Goal: Task Accomplishment & Management: Use online tool/utility

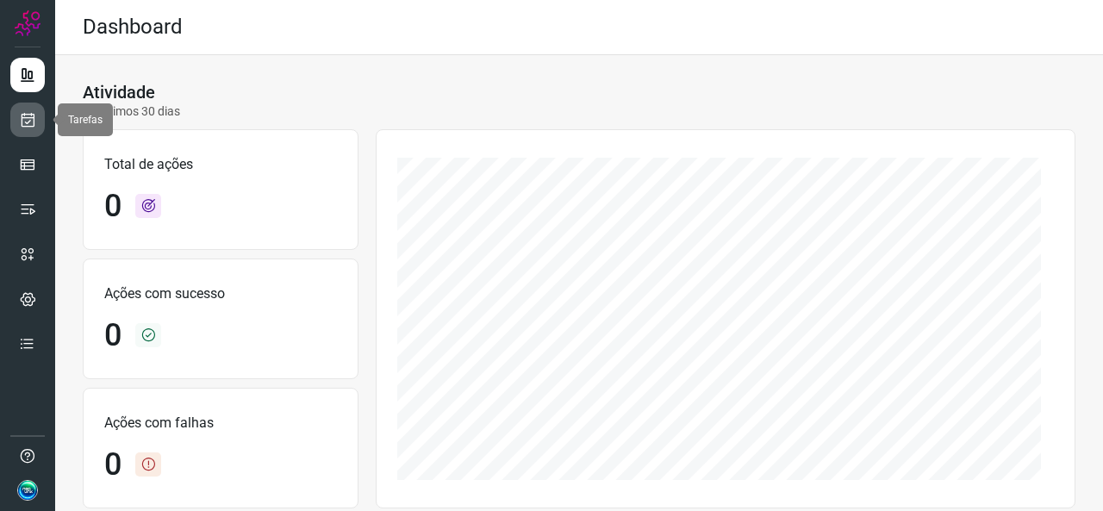
click at [23, 134] on link at bounding box center [27, 120] width 34 height 34
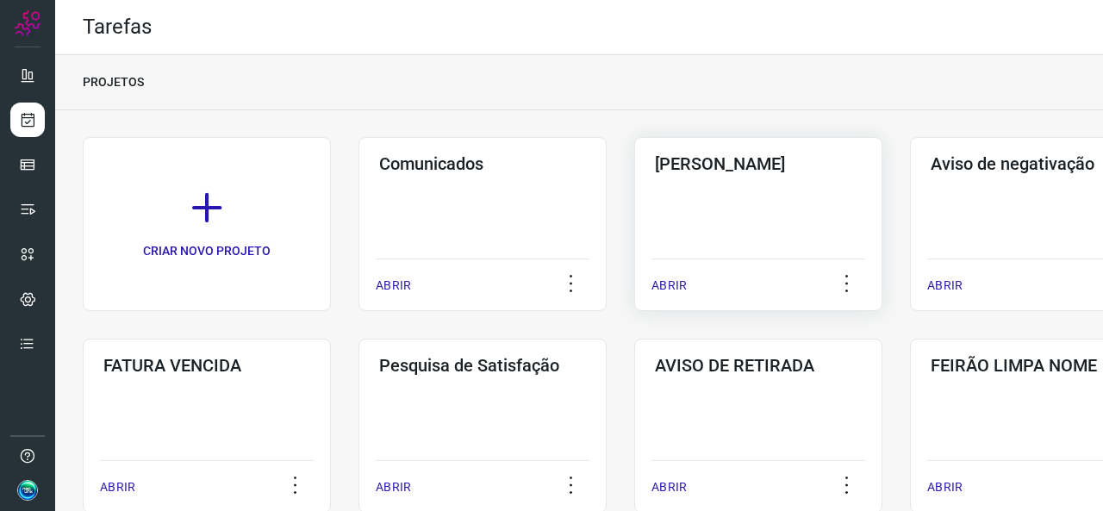
click at [659, 246] on div "Pós Serviço ABRIR" at bounding box center [758, 224] width 248 height 174
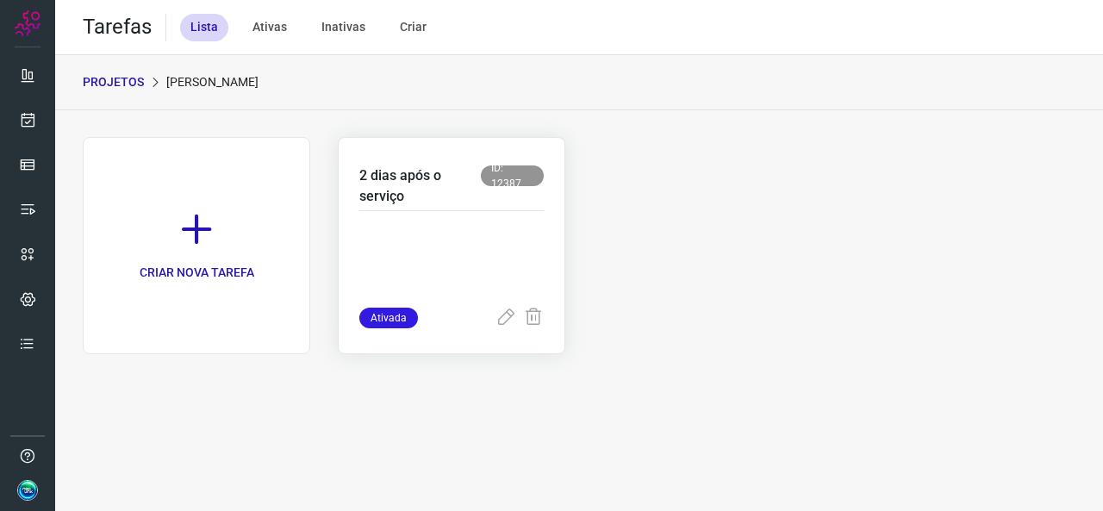
click at [526, 229] on p at bounding box center [451, 265] width 184 height 86
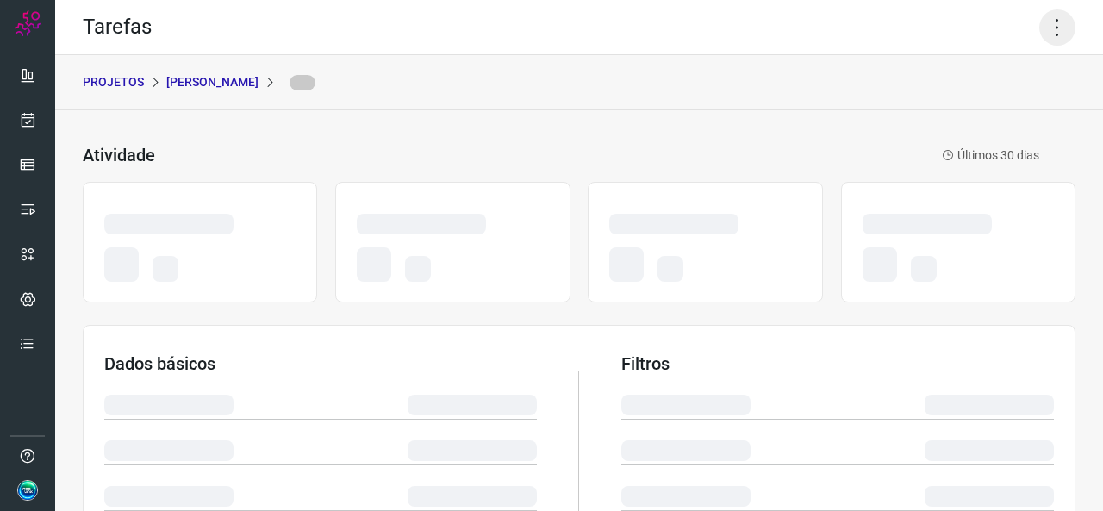
click at [1047, 22] on icon at bounding box center [1058, 27] width 36 height 36
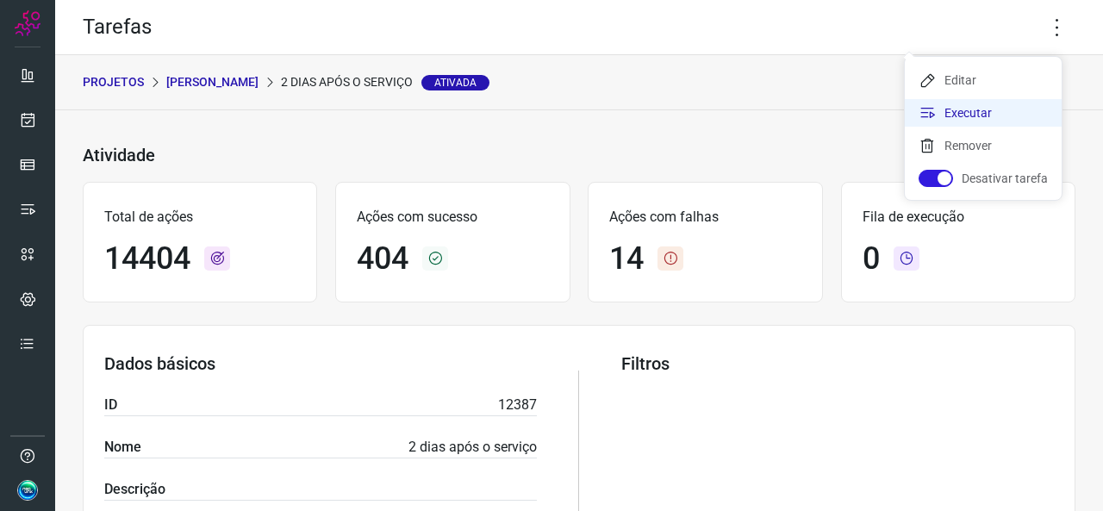
click at [945, 111] on li "Executar" at bounding box center [983, 113] width 157 height 28
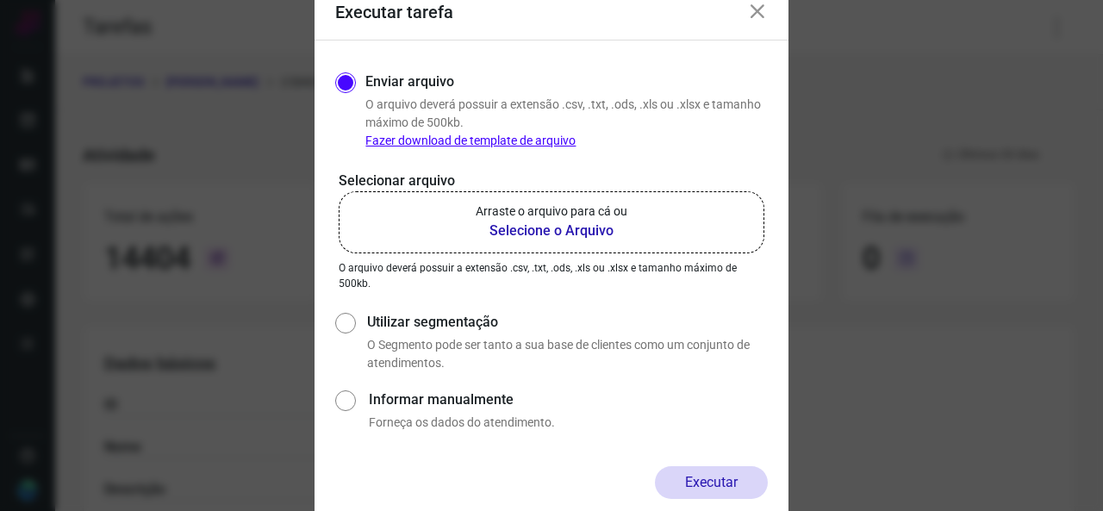
click at [579, 229] on b "Selecione o Arquivo" at bounding box center [552, 231] width 152 height 21
click at [0, 0] on input "Arraste o arquivo para cá ou Selecione o Arquivo" at bounding box center [0, 0] width 0 height 0
click at [755, 13] on icon at bounding box center [757, 12] width 21 height 21
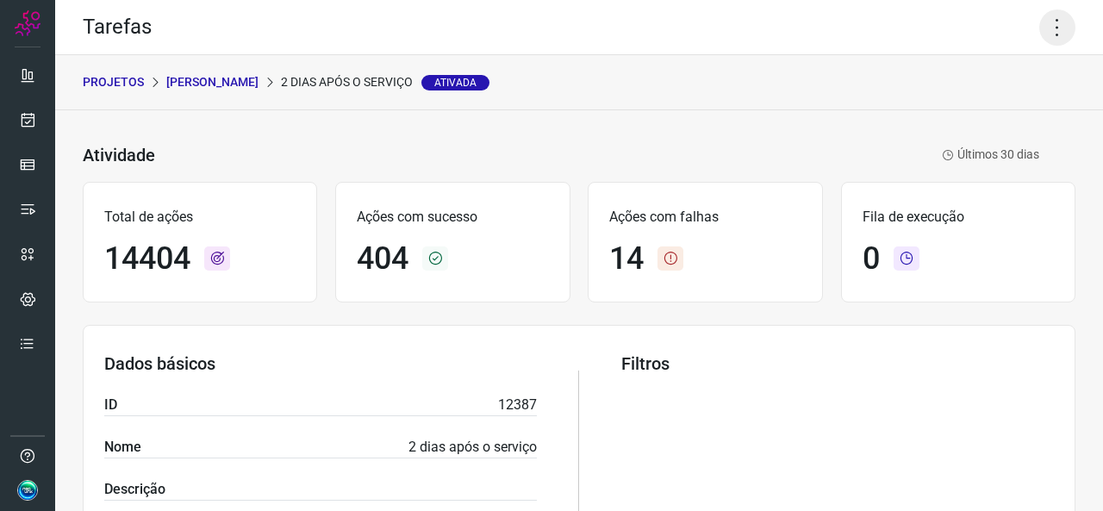
click at [1046, 24] on icon at bounding box center [1058, 27] width 36 height 36
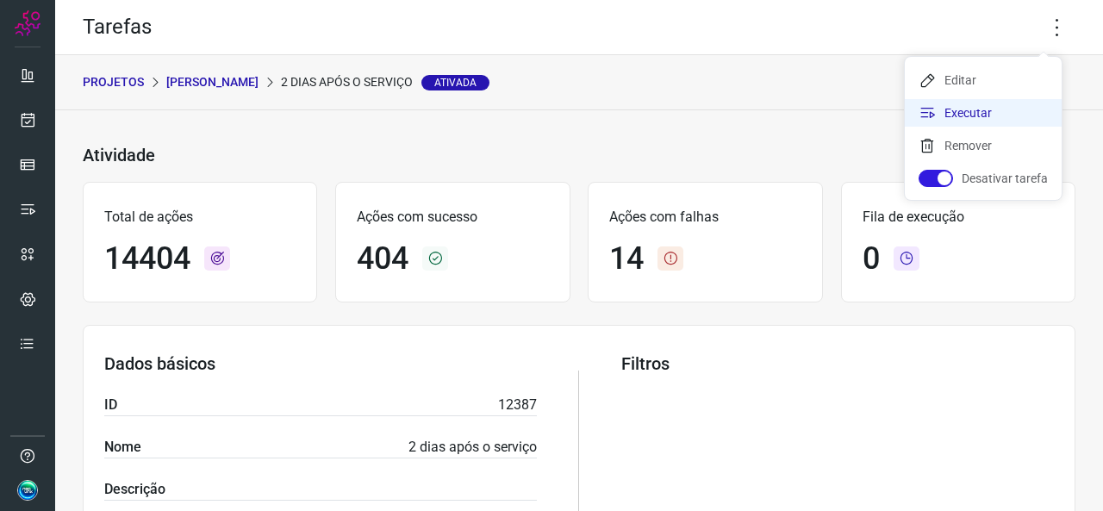
click at [952, 120] on li "Executar" at bounding box center [983, 113] width 157 height 28
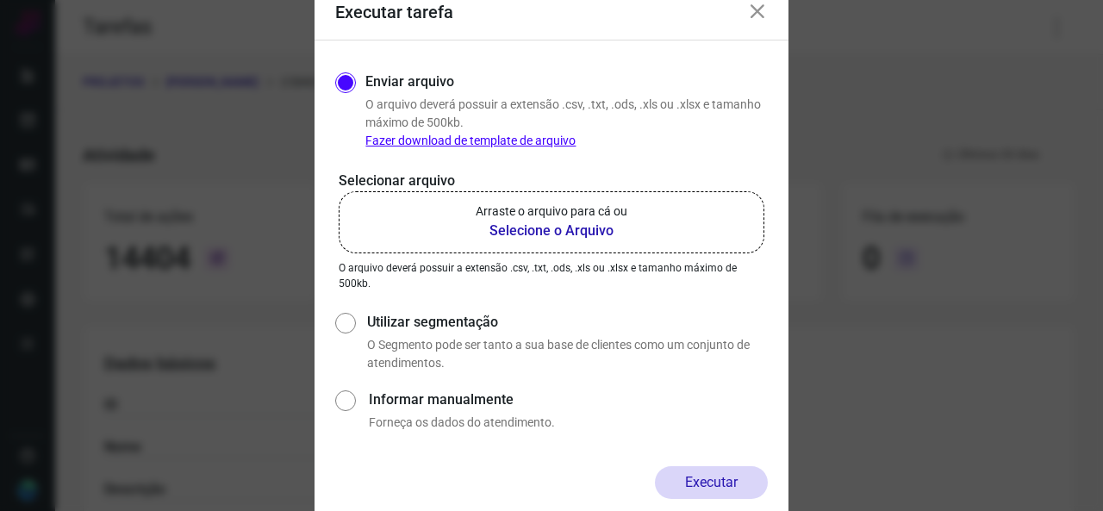
click at [575, 226] on b "Selecione o Arquivo" at bounding box center [552, 231] width 152 height 21
click at [0, 0] on input "Arraste o arquivo para cá ou Selecione o Arquivo" at bounding box center [0, 0] width 0 height 0
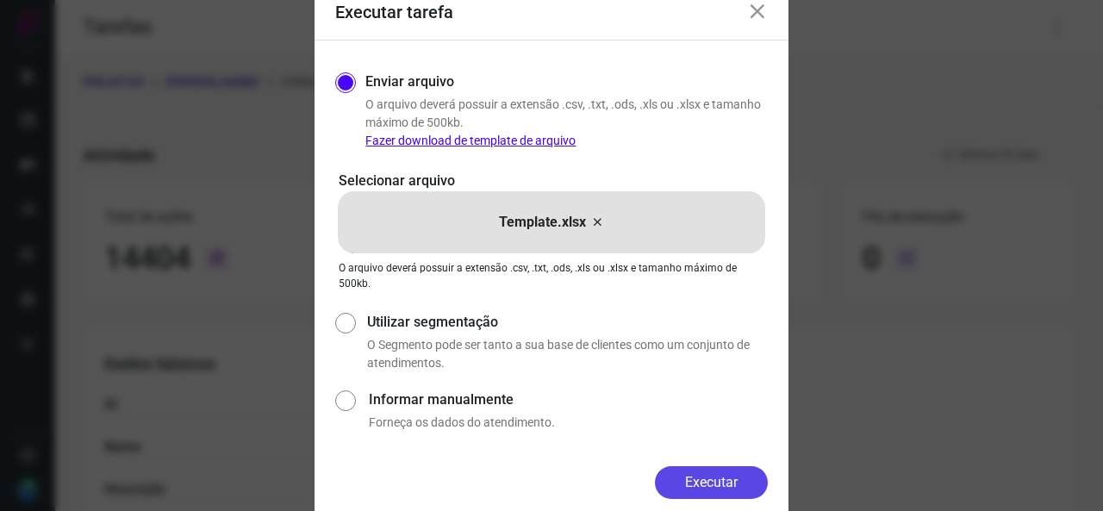
click at [691, 490] on button "Executar" at bounding box center [711, 482] width 113 height 33
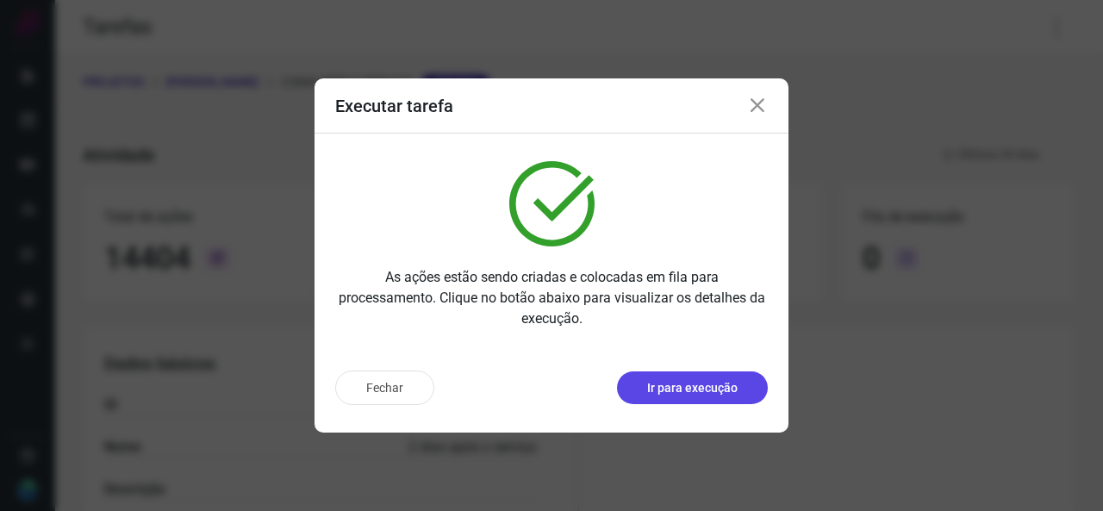
click at [659, 395] on p "Ir para execução" at bounding box center [692, 388] width 91 height 18
